Goal: Information Seeking & Learning: Learn about a topic

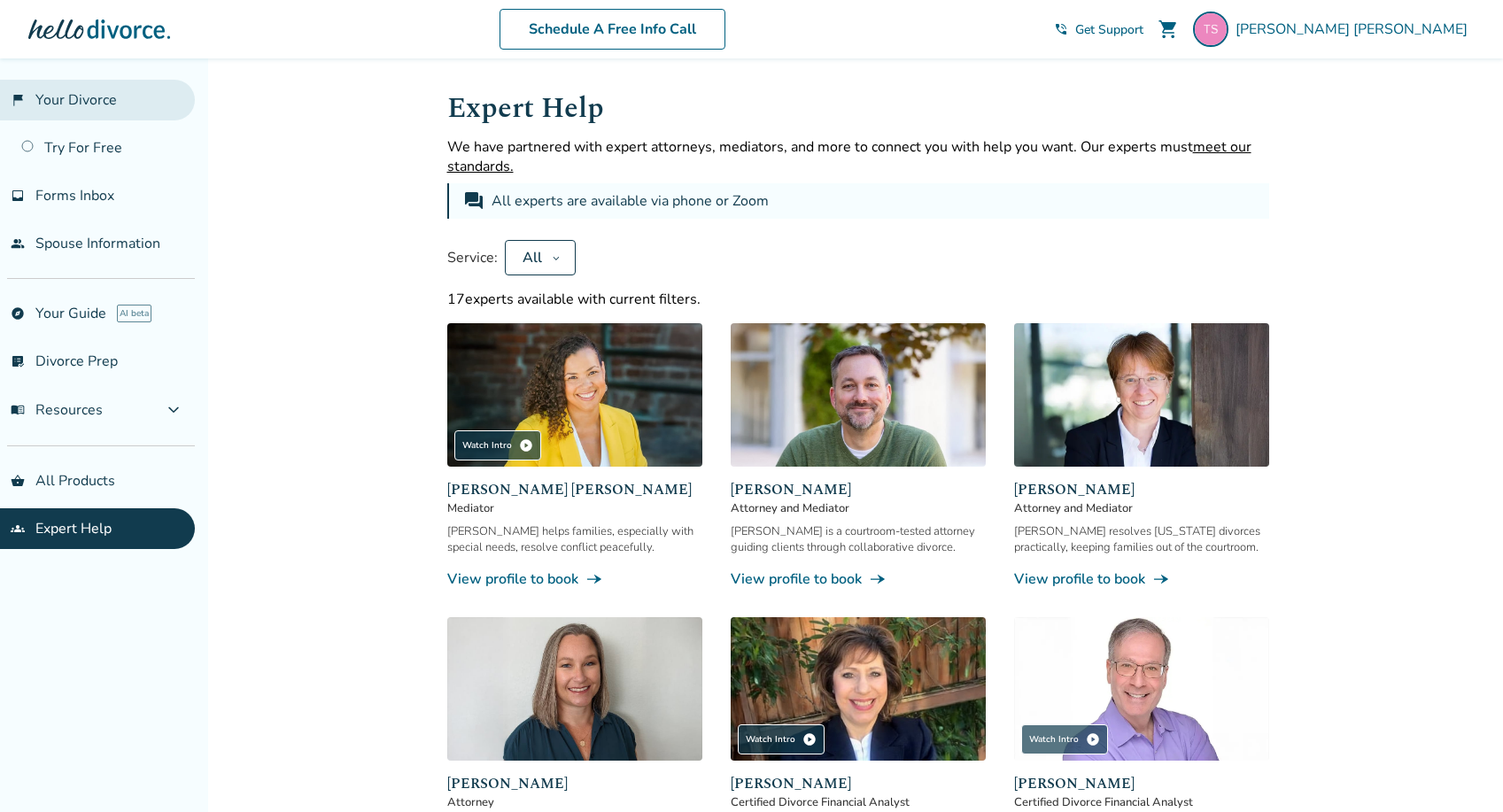
click at [78, 88] on link "flag_2 Your Divorce" at bounding box center [97, 100] width 195 height 41
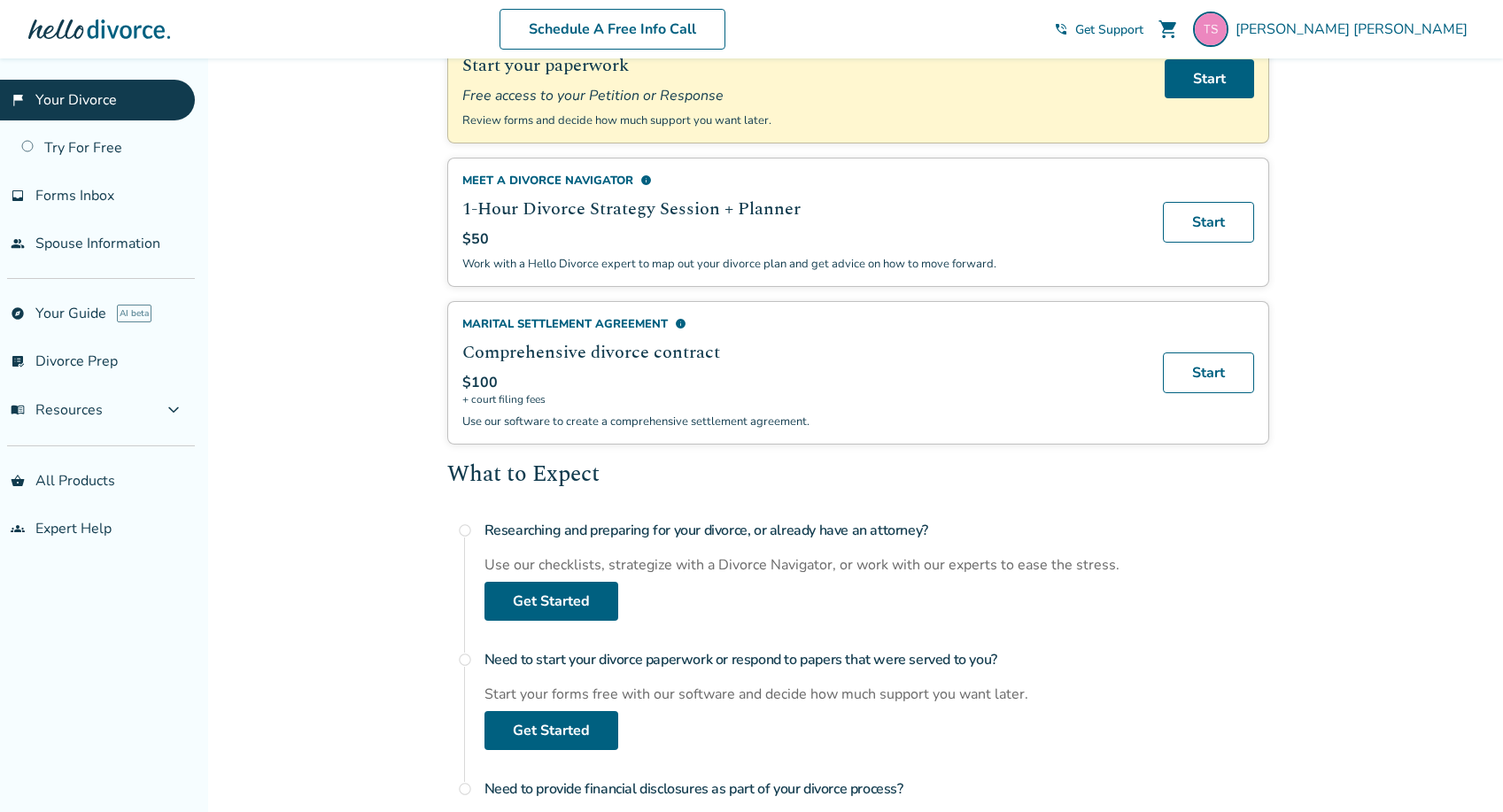
scroll to position [283, 0]
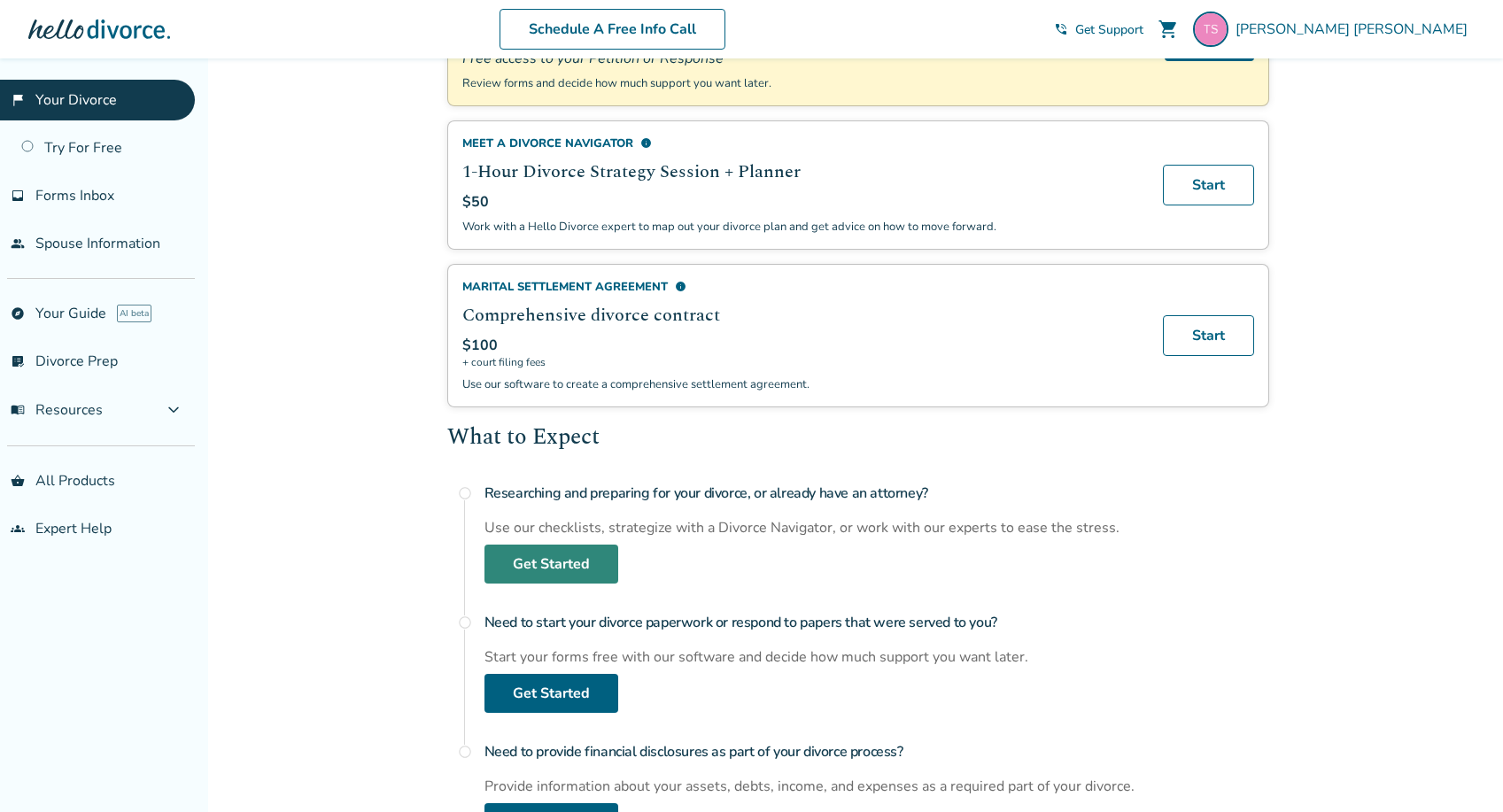
click at [573, 563] on link "Get Started" at bounding box center [551, 564] width 134 height 39
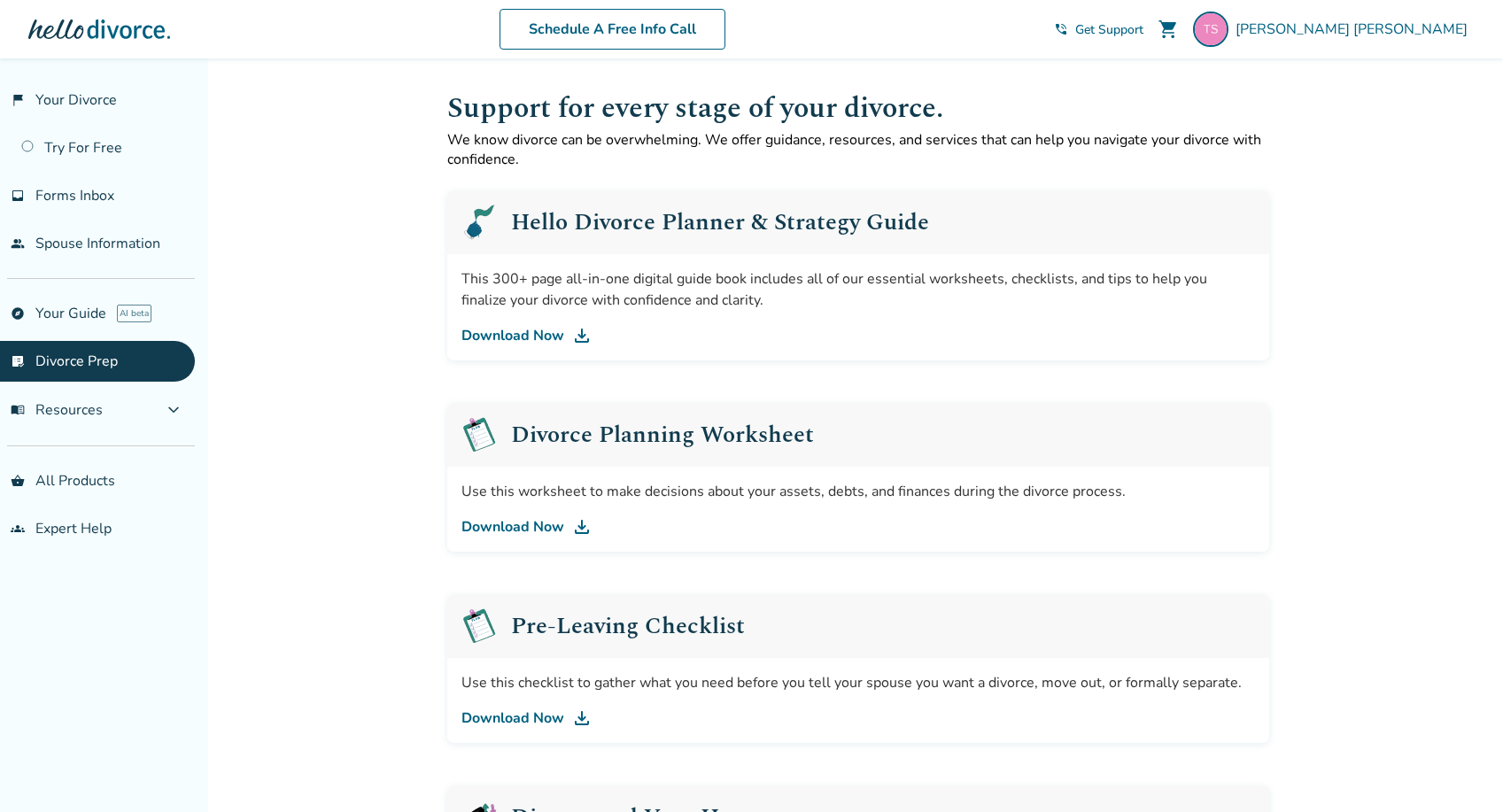
click at [588, 336] on img at bounding box center [581, 335] width 22 height 22
click at [583, 522] on img at bounding box center [581, 527] width 22 height 22
